Goal: Find specific page/section

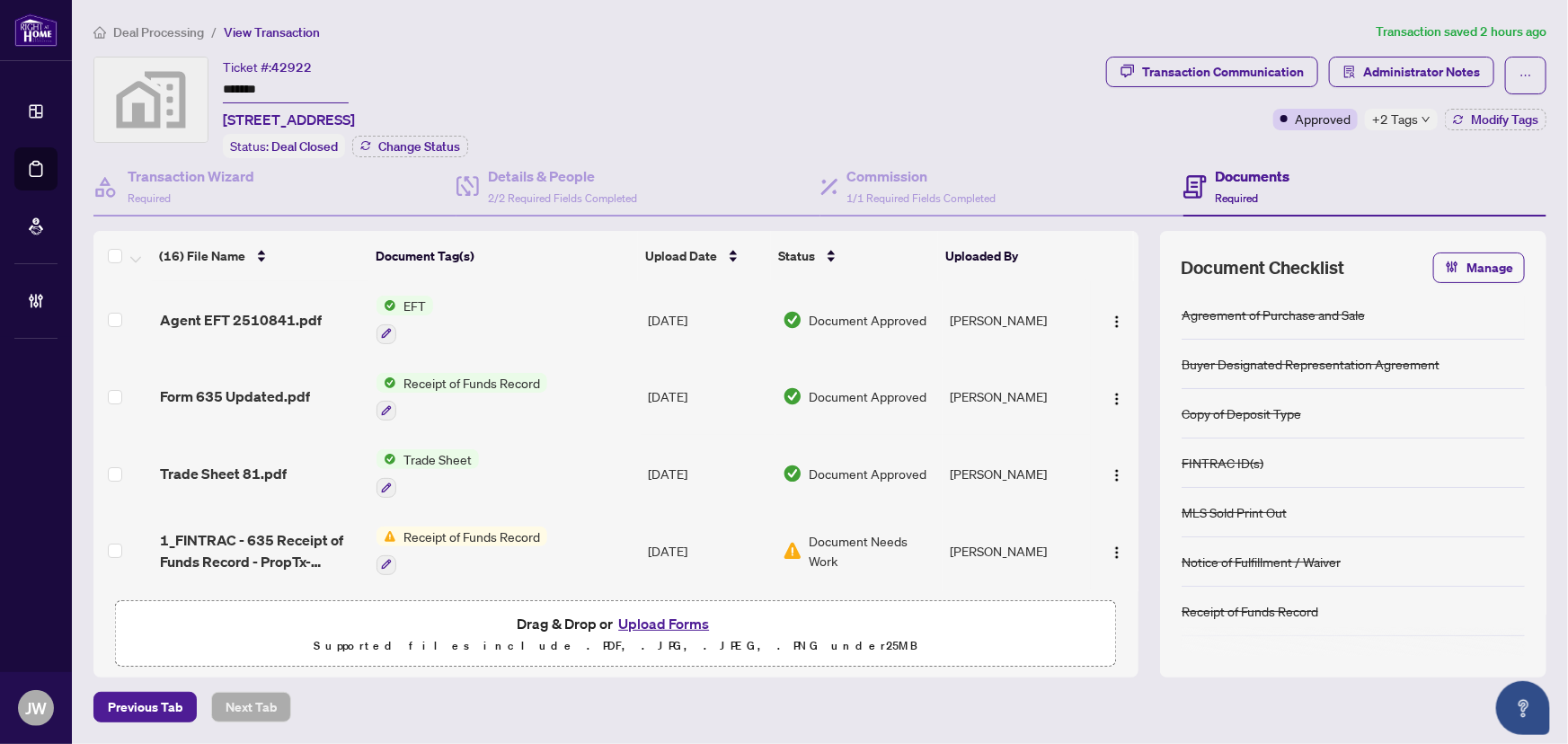
click at [149, 32] on span "Deal Processing" at bounding box center [158, 32] width 91 height 17
